Goal: Task Accomplishment & Management: Complete application form

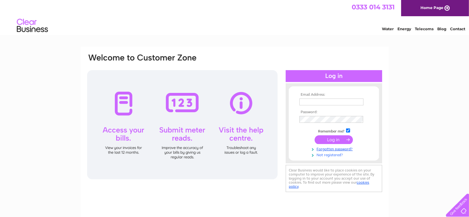
click at [327, 153] on link "Not registered?" at bounding box center [334, 154] width 71 height 6
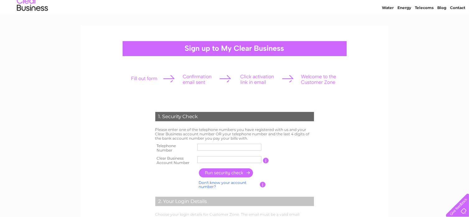
scroll to position [31, 0]
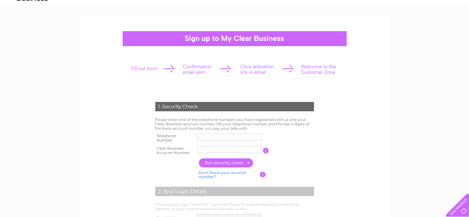
click at [207, 138] on input "text" at bounding box center [229, 137] width 64 height 7
click at [207, 138] on input "text" at bounding box center [229, 136] width 65 height 7
click at [206, 150] on input "text" at bounding box center [229, 149] width 65 height 7
click at [215, 138] on input "text" at bounding box center [229, 136] width 65 height 7
click at [222, 145] on td at bounding box center [229, 150] width 67 height 12
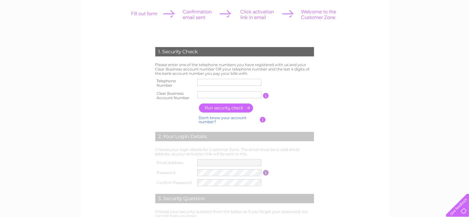
scroll to position [93, 0]
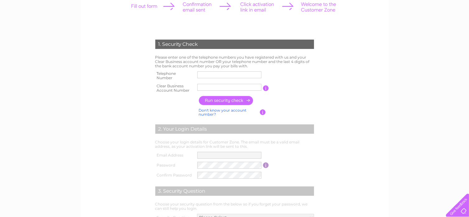
click at [264, 113] on input "button" at bounding box center [263, 112] width 6 height 6
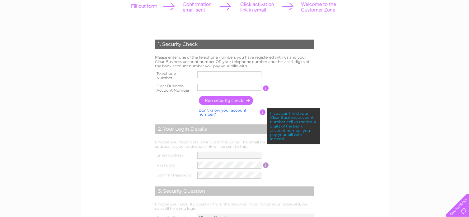
click at [257, 113] on td "Don't know your account number? Don't know your bank account number?" at bounding box center [228, 112] width 63 height 12
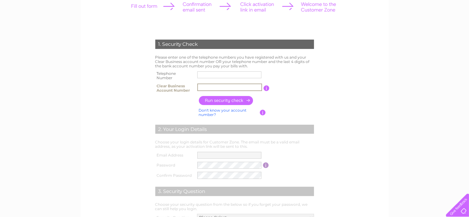
click at [242, 87] on input "text" at bounding box center [229, 86] width 65 height 7
drag, startPoint x: 205, startPoint y: 85, endPoint x: 183, endPoint y: 89, distance: 22.5
click at [183, 89] on tr "Clear Business Account Number CB3031739 You will find your account number on th…" at bounding box center [235, 88] width 162 height 12
click at [222, 86] on input "3031739" at bounding box center [229, 86] width 65 height 7
type input "30317391"
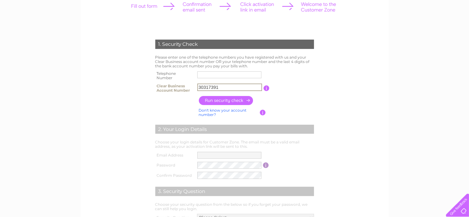
click at [229, 101] on input "button" at bounding box center [226, 100] width 55 height 9
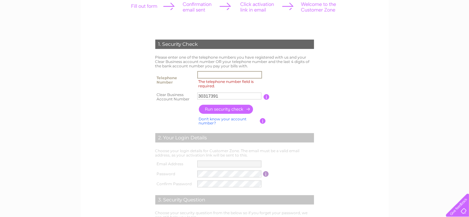
click at [231, 76] on input "The telephone number field is required." at bounding box center [229, 74] width 65 height 7
click at [231, 75] on input "The telephone number field is required." at bounding box center [229, 74] width 65 height 7
type input "0141"
click at [220, 113] on input "button" at bounding box center [226, 109] width 55 height 9
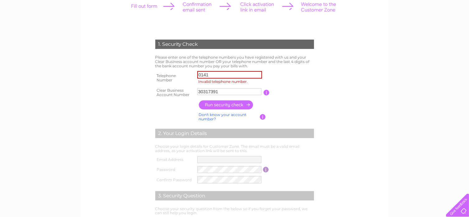
click at [221, 111] on td "Don't know your account number? Don't know your bank account number?" at bounding box center [228, 117] width 63 height 12
click at [223, 108] on input "button" at bounding box center [226, 104] width 55 height 9
click at [227, 75] on input "0141" at bounding box center [229, 74] width 65 height 7
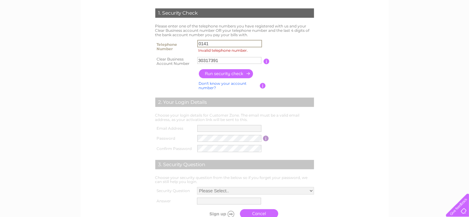
scroll to position [0, 0]
